Goal: Information Seeking & Learning: Learn about a topic

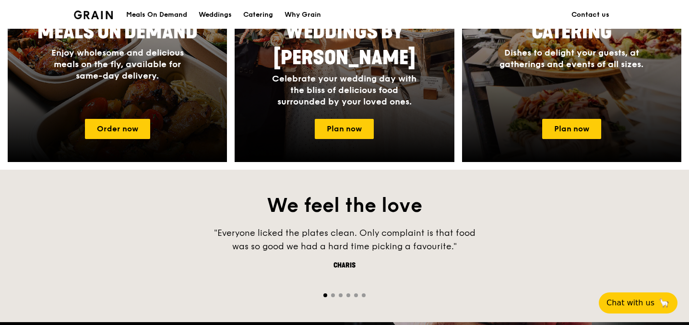
scroll to position [538, 0]
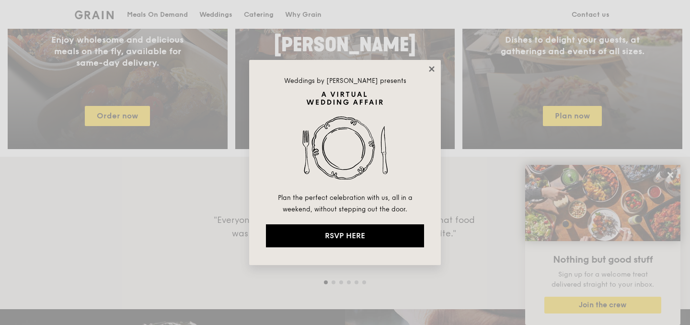
click at [432, 70] on icon at bounding box center [432, 69] width 9 height 9
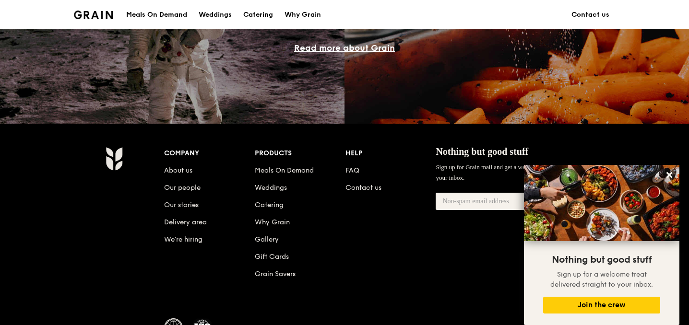
scroll to position [998, 0]
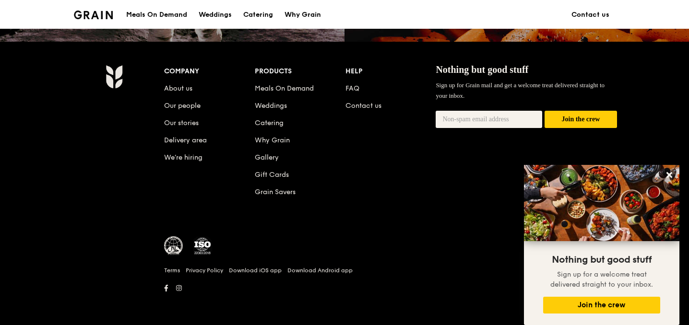
click at [294, 16] on div "Why Grain" at bounding box center [302, 14] width 36 height 29
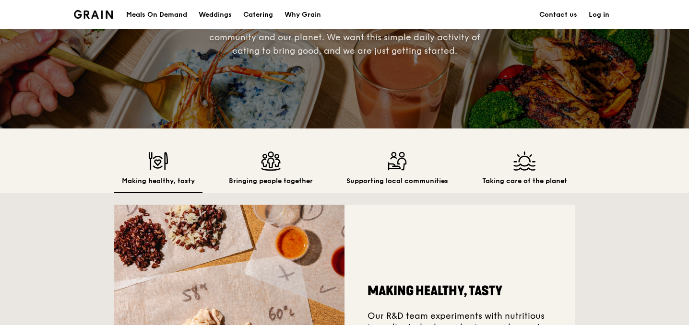
scroll to position [175, 0]
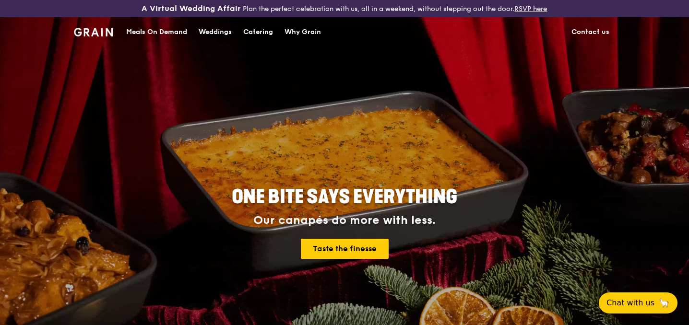
click at [292, 32] on div "Why Grain" at bounding box center [302, 32] width 36 height 29
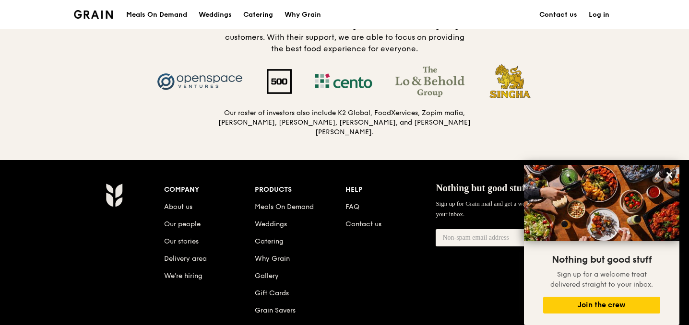
scroll to position [1007, 0]
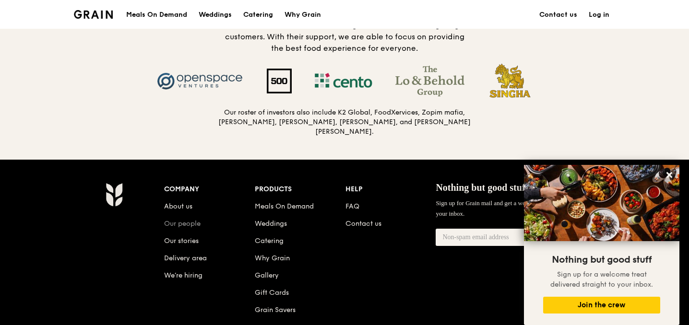
click at [181, 220] on link "Our people" at bounding box center [182, 224] width 36 height 8
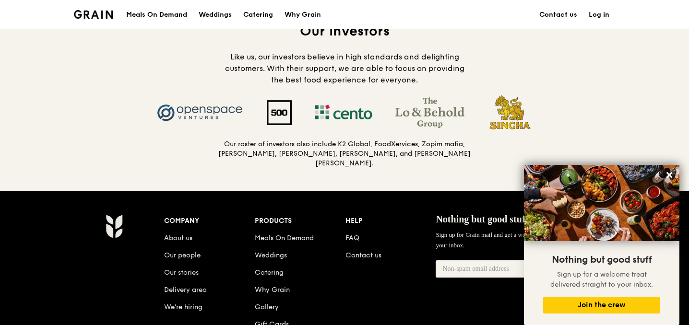
scroll to position [967, 0]
